Goal: Information Seeking & Learning: Learn about a topic

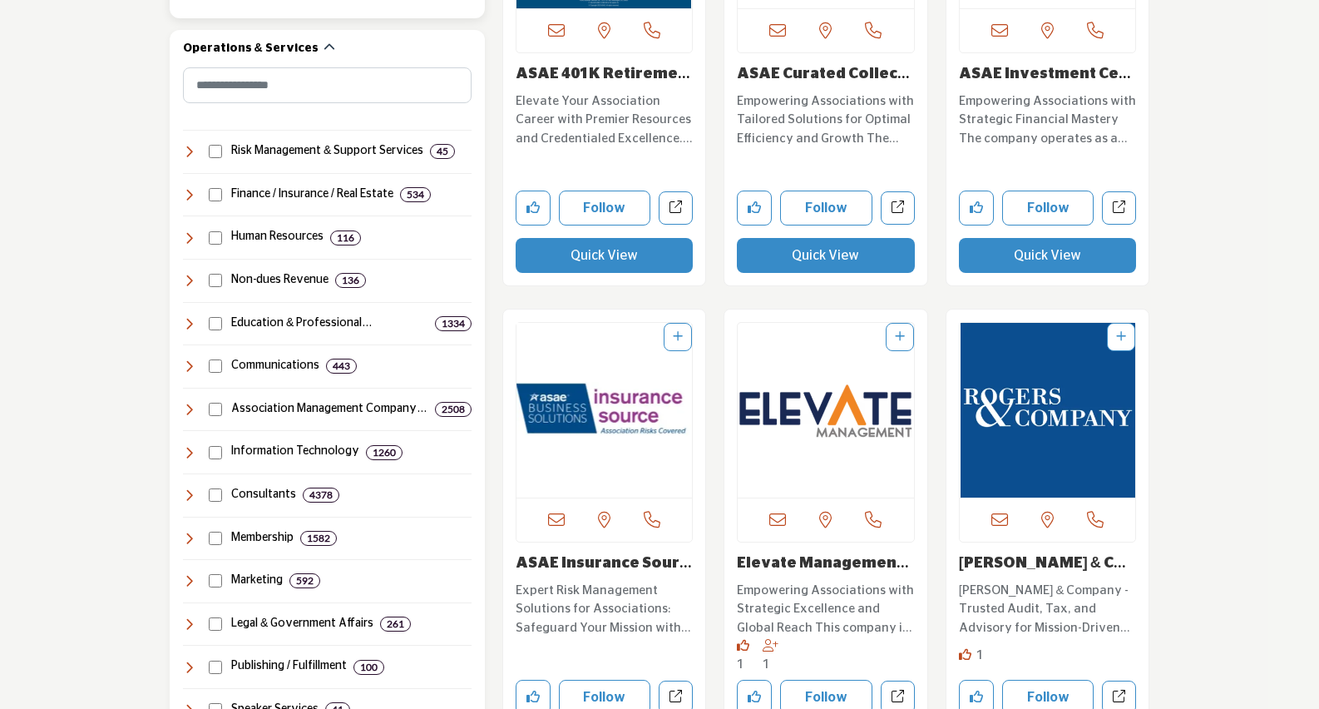
scroll to position [749, 0]
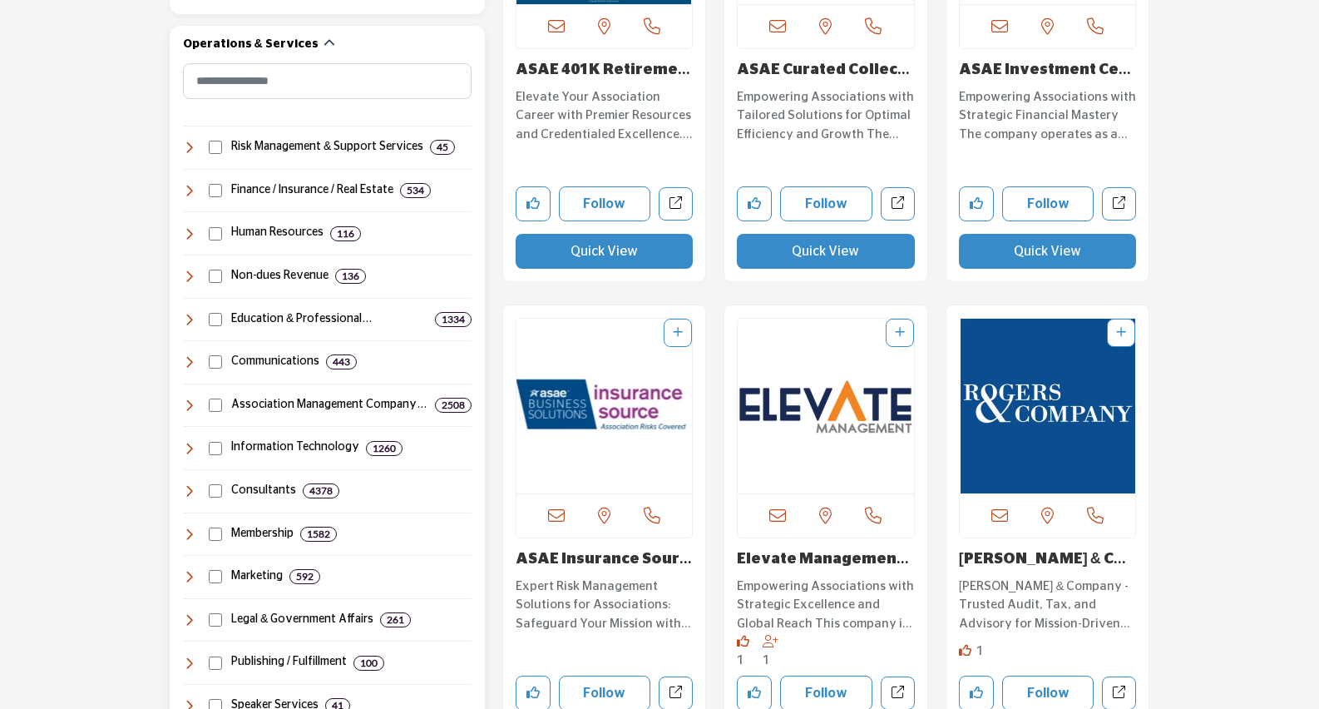
click at [240, 569] on h4 "Marketing" at bounding box center [257, 576] width 52 height 17
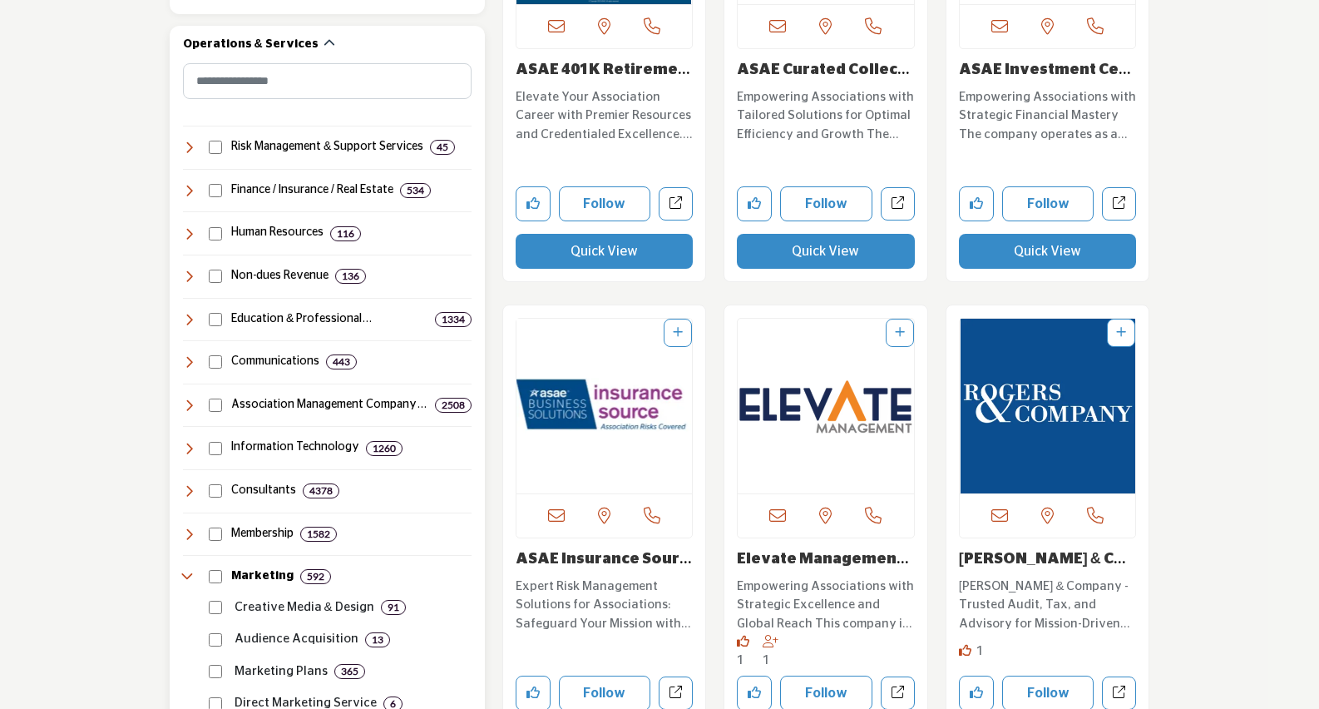
click at [272, 670] on p "Marketing Plans" at bounding box center [281, 671] width 93 height 19
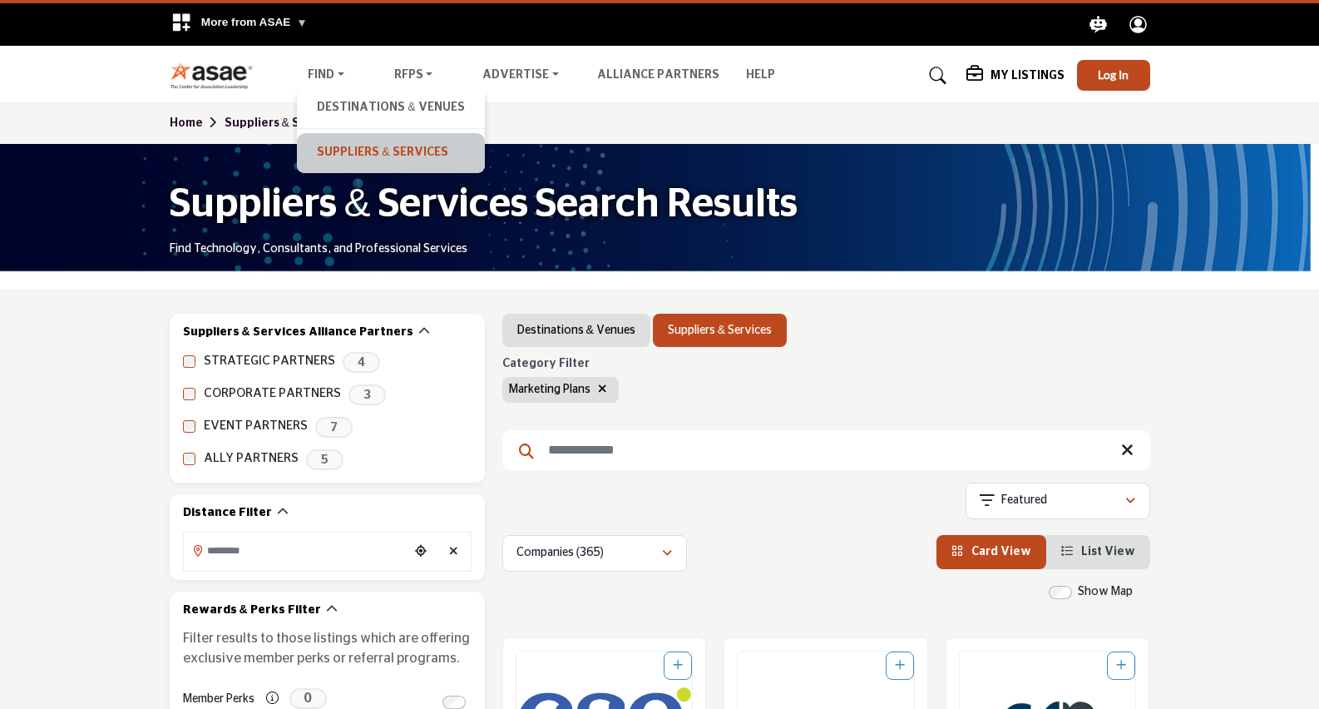
click at [352, 147] on link "Suppliers & Services" at bounding box center [390, 152] width 171 height 23
